Goal: Find specific page/section: Find specific page/section

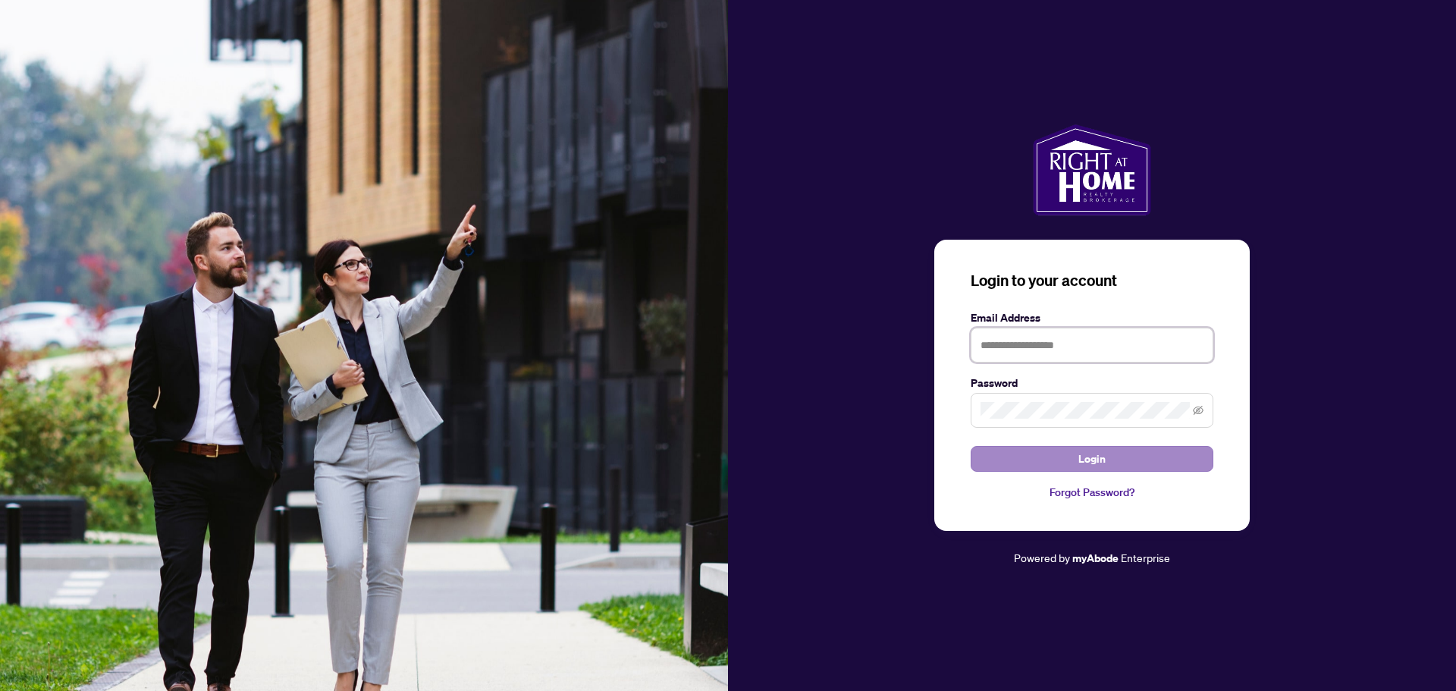
type input "**********"
click at [1011, 466] on button "Login" at bounding box center [1092, 459] width 243 height 26
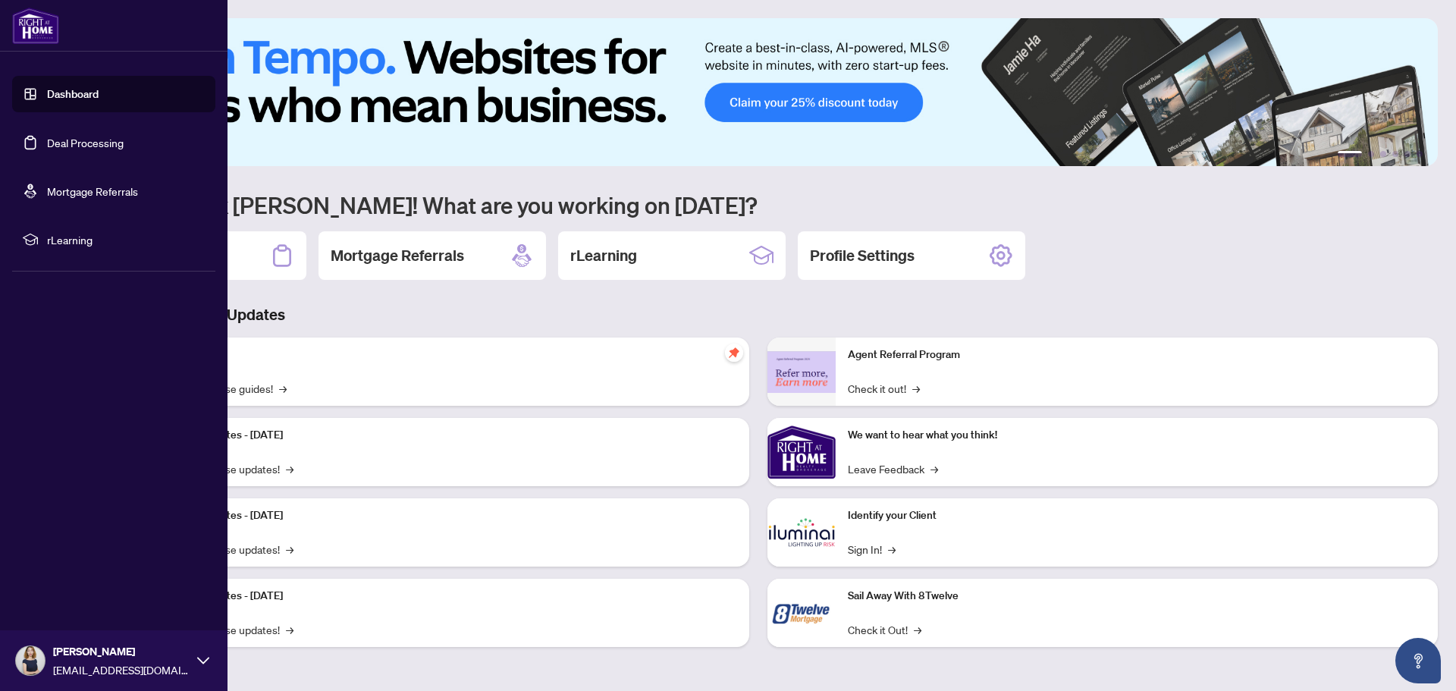
click at [64, 146] on link "Deal Processing" at bounding box center [85, 143] width 77 height 14
